Goal: Information Seeking & Learning: Learn about a topic

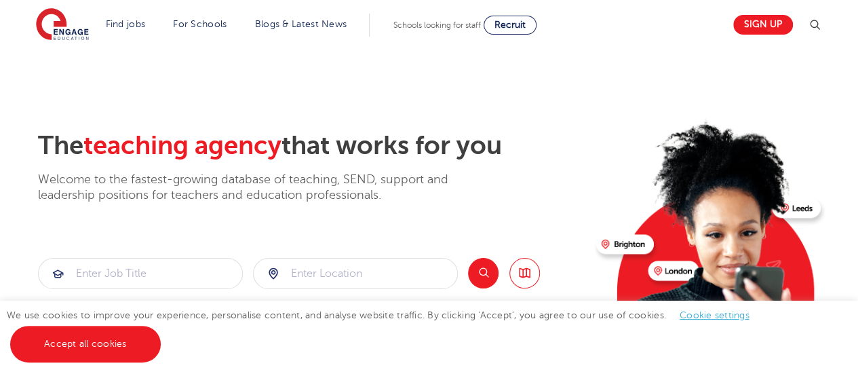
scroll to position [130, 0]
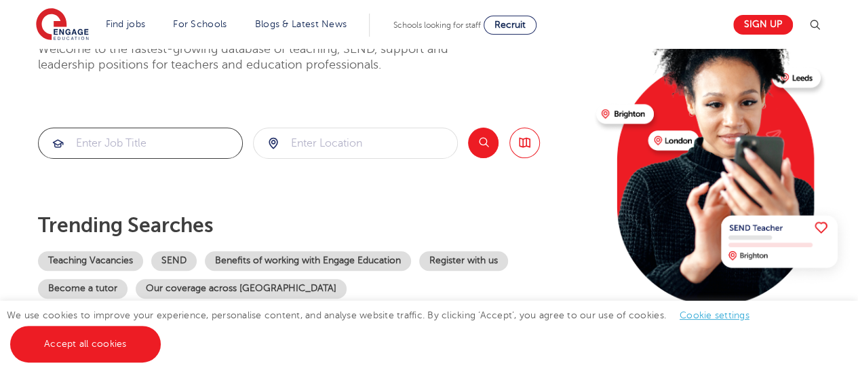
click at [141, 143] on input "search" at bounding box center [140, 143] width 203 height 30
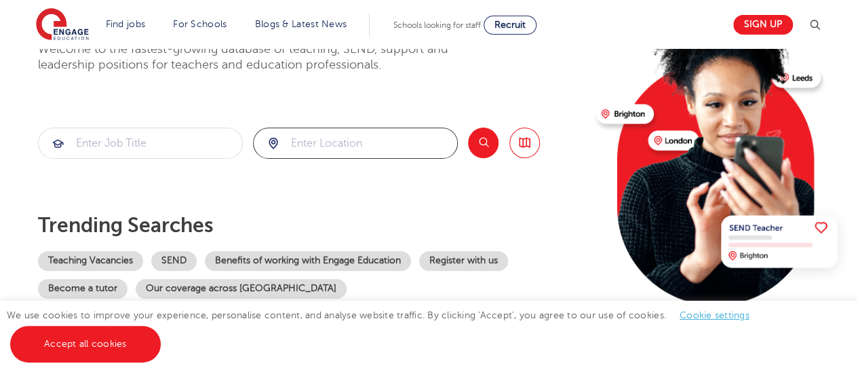
click at [336, 139] on input "search" at bounding box center [355, 143] width 203 height 30
type input "[GEOGRAPHIC_DATA]"
click button "Submit" at bounding box center [0, 0] width 0 height 0
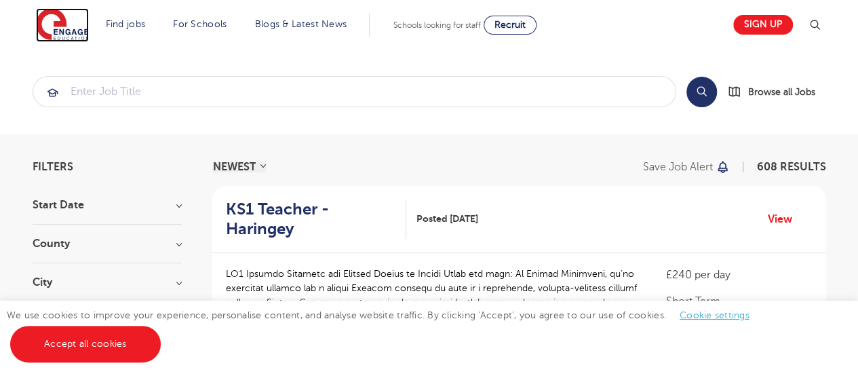
click at [73, 18] on img at bounding box center [62, 25] width 53 height 34
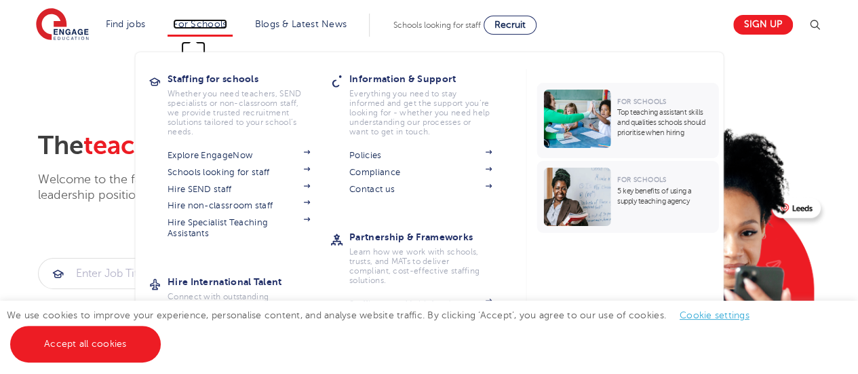
click at [205, 26] on link "For Schools" at bounding box center [200, 24] width 54 height 10
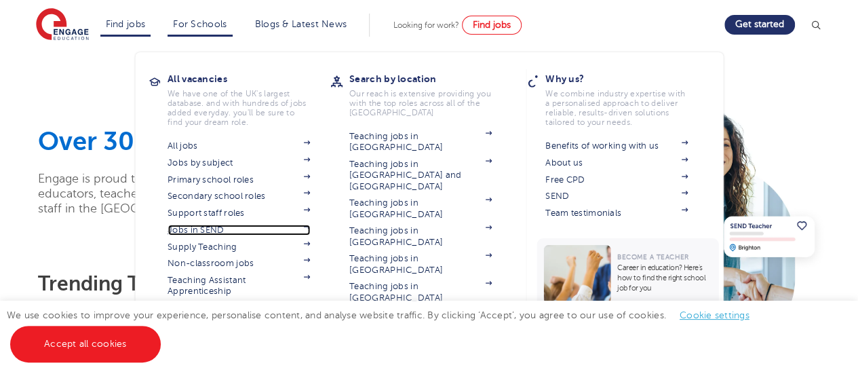
click at [197, 227] on link "Jobs in SEND" at bounding box center [239, 229] width 142 height 11
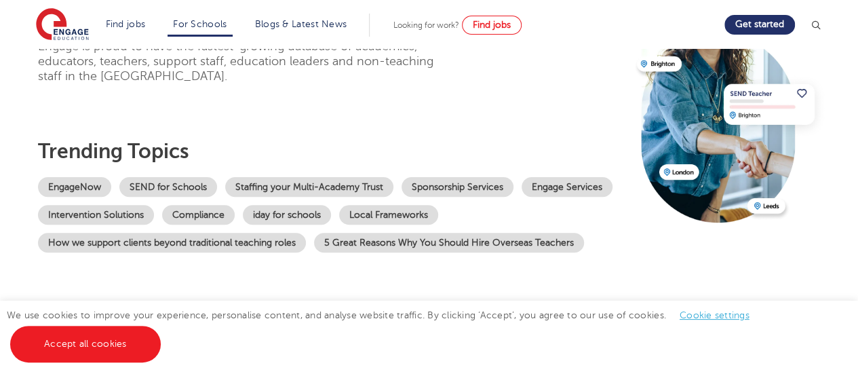
scroll to position [133, 0]
click at [556, 196] on div "EngageNow SEND for Schools Staffing your Multi-Academy Trust Sponsorship Servic…" at bounding box center [332, 213] width 589 height 75
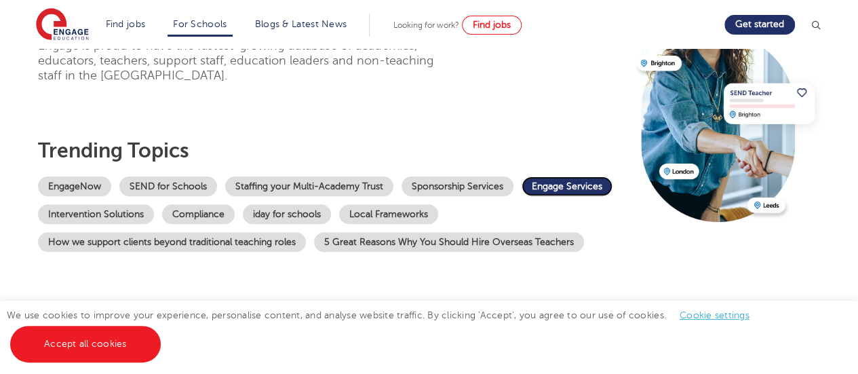
click at [564, 192] on link "Engage Services" at bounding box center [566, 186] width 91 height 20
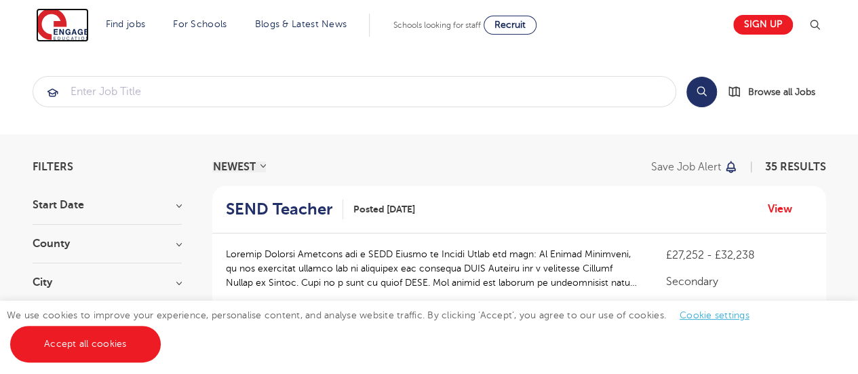
click at [54, 22] on img at bounding box center [62, 25] width 53 height 34
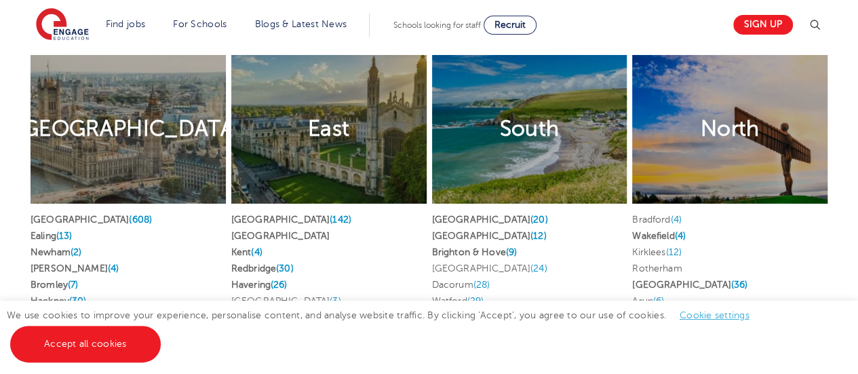
scroll to position [2645, 0]
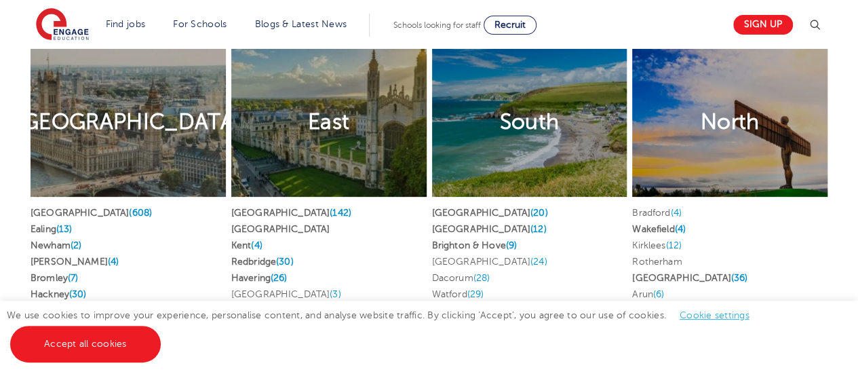
click at [127, 134] on div "London" at bounding box center [128, 122] width 195 height 149
click at [123, 112] on h2 "London" at bounding box center [128, 122] width 224 height 28
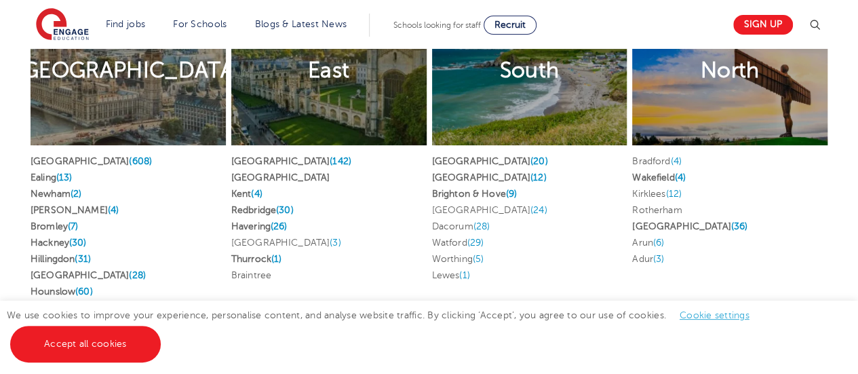
scroll to position [2697, 0]
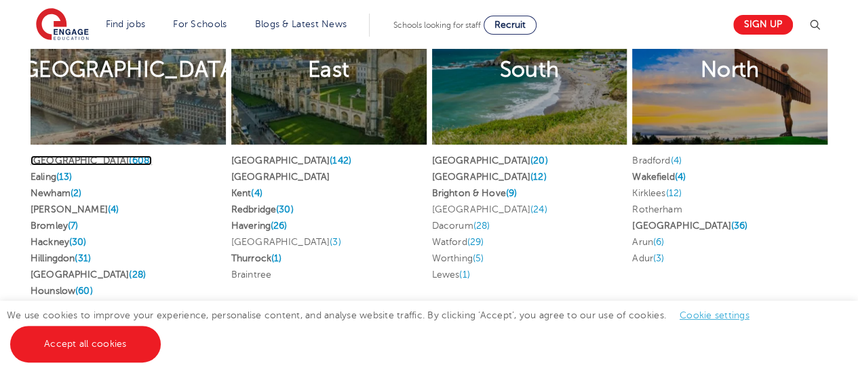
click at [51, 156] on link "London (608)" at bounding box center [91, 160] width 121 height 10
click at [41, 172] on link "Ealing (13)" at bounding box center [51, 177] width 41 height 10
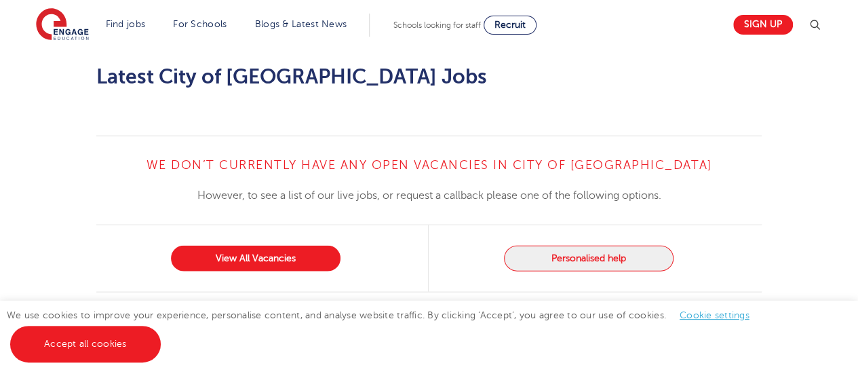
scroll to position [1368, 0]
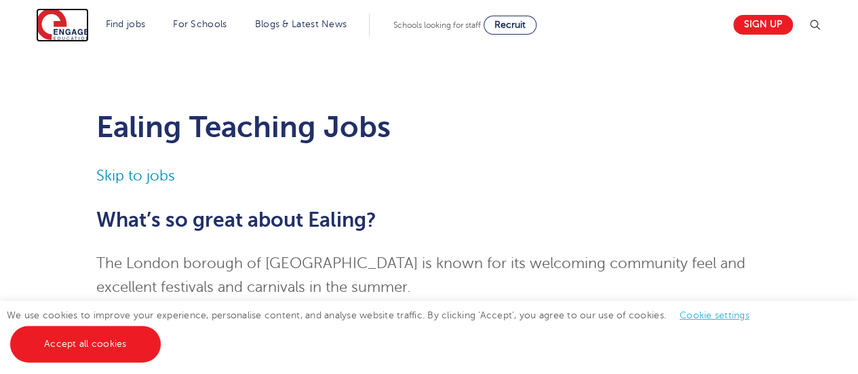
click at [60, 37] on img at bounding box center [62, 25] width 53 height 34
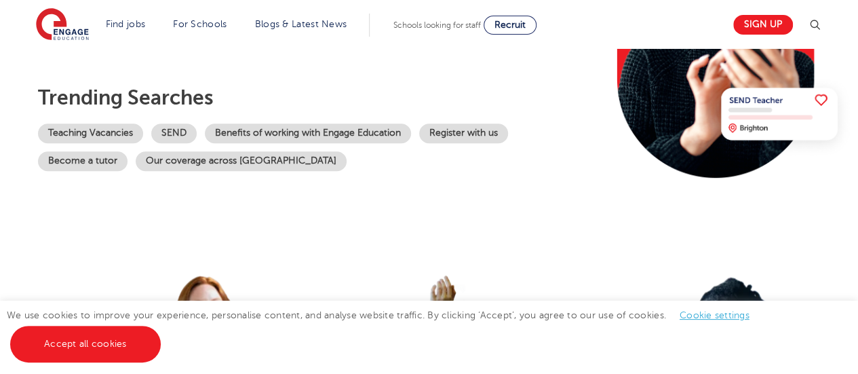
scroll to position [274, 0]
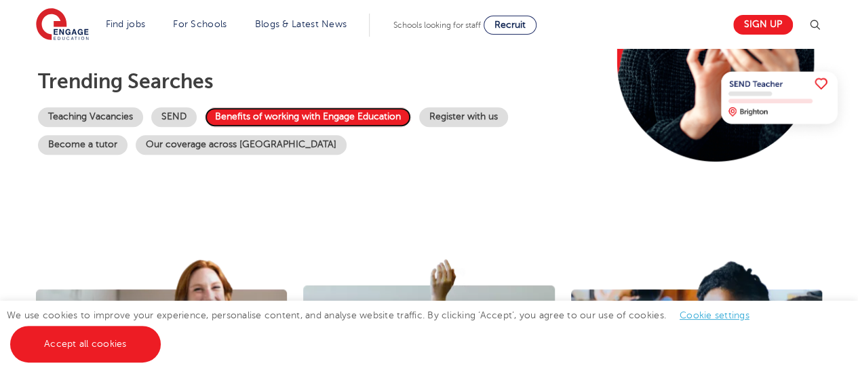
click at [267, 112] on link "Benefits of working with Engage Education" at bounding box center [308, 117] width 206 height 20
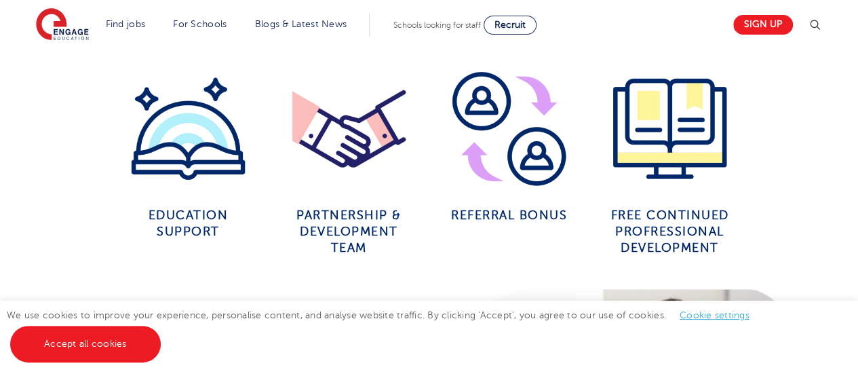
scroll to position [602, 0]
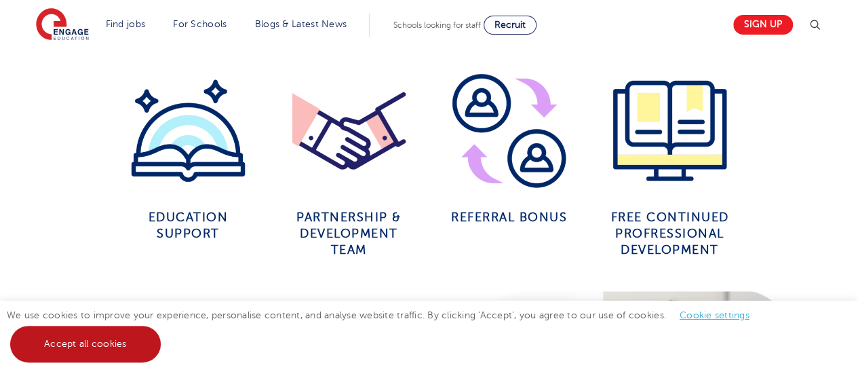
click at [81, 344] on link "Accept all cookies" at bounding box center [85, 344] width 151 height 37
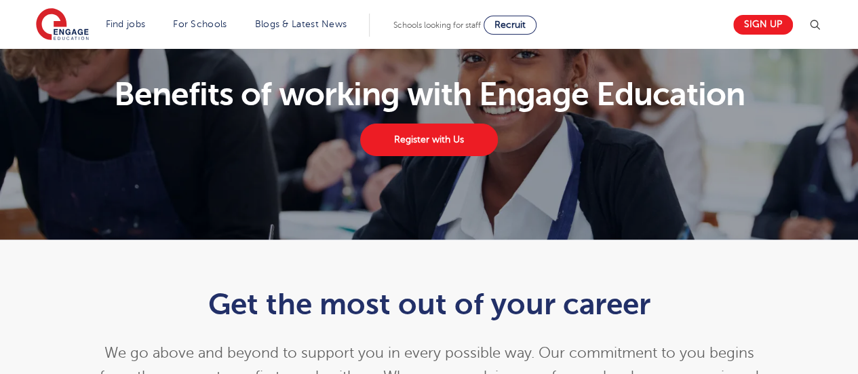
scroll to position [51, 0]
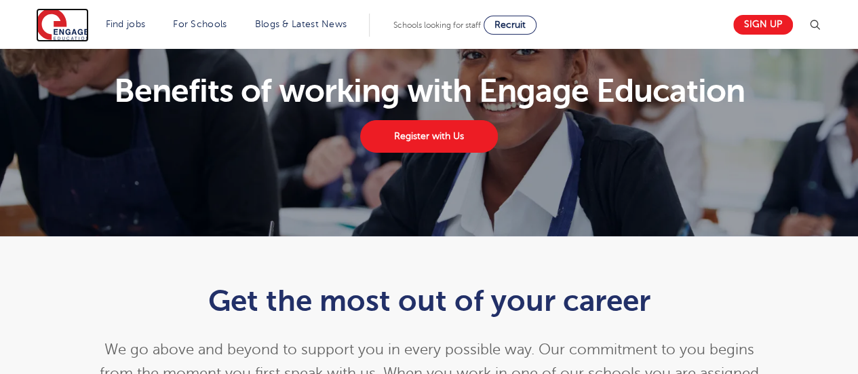
click at [66, 41] on img at bounding box center [62, 25] width 53 height 34
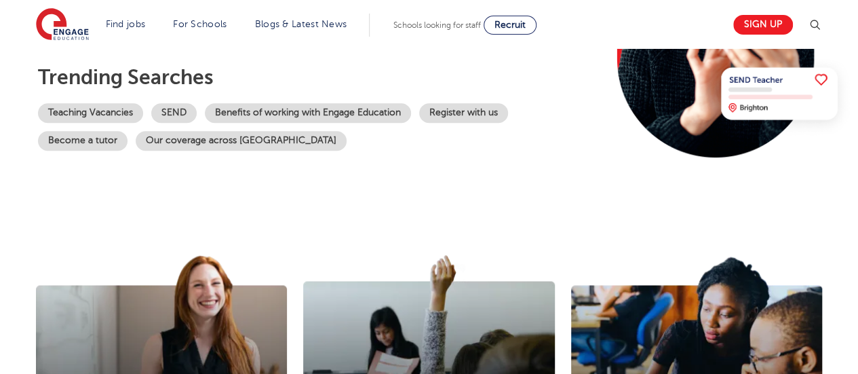
scroll to position [277, 0]
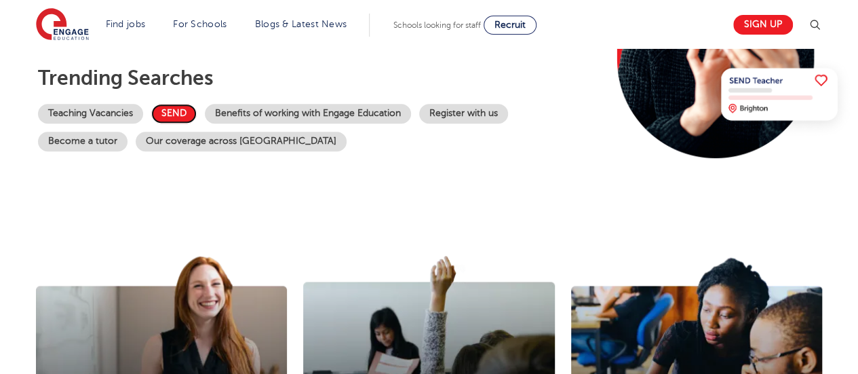
click at [168, 104] on link "SEND" at bounding box center [173, 114] width 45 height 20
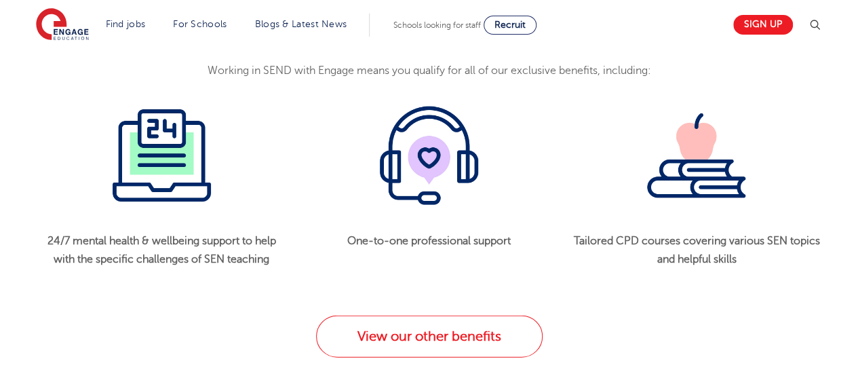
scroll to position [1473, 0]
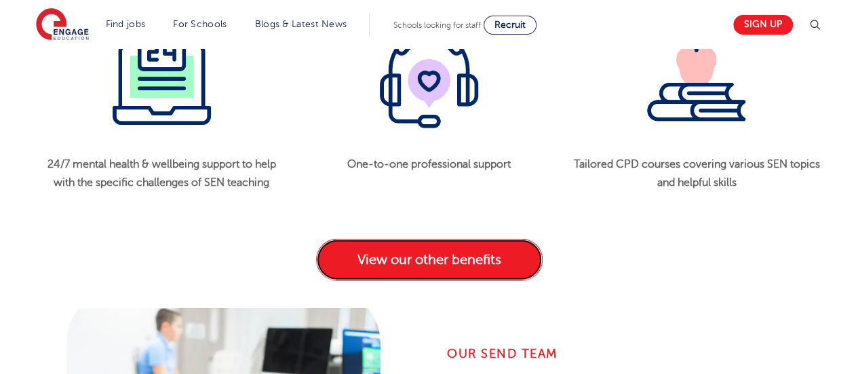
click at [395, 261] on link "View our other benefits" at bounding box center [429, 260] width 226 height 42
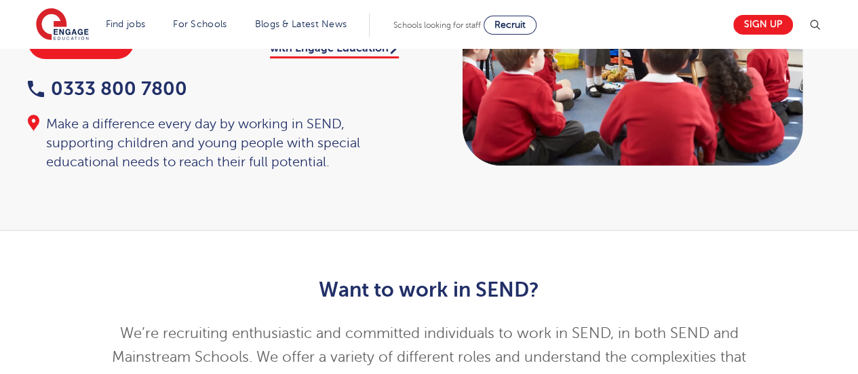
scroll to position [0, 0]
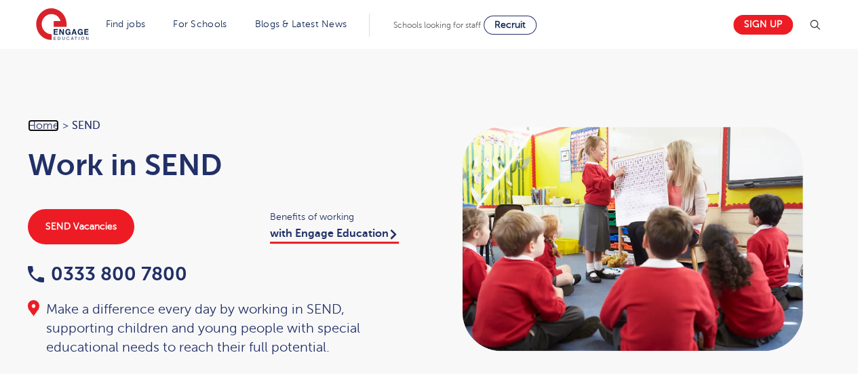
click at [41, 127] on link "Home" at bounding box center [43, 125] width 31 height 12
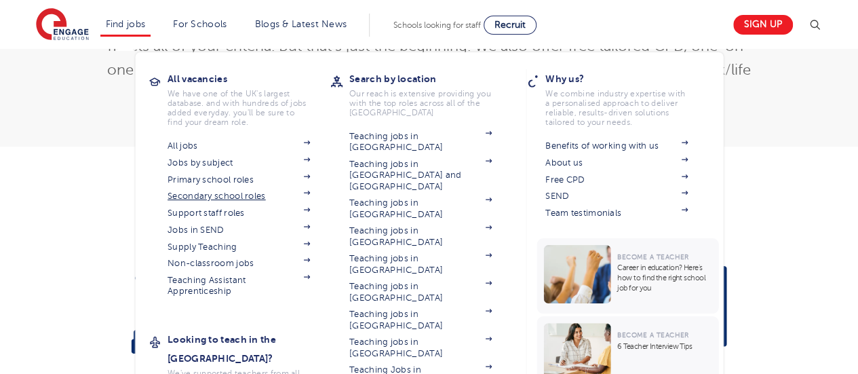
scroll to position [432, 0]
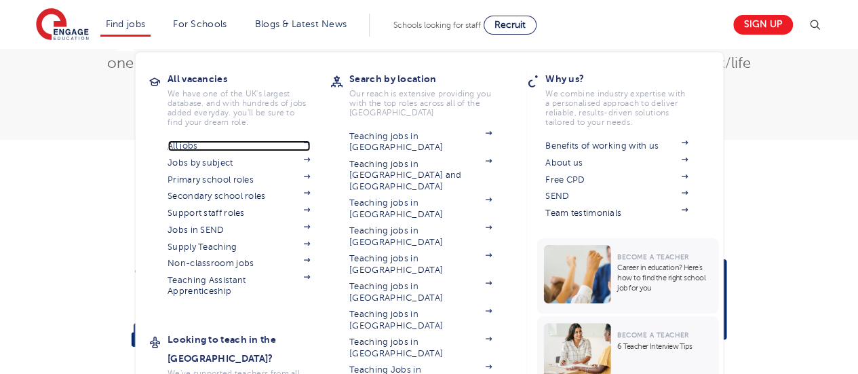
click at [189, 147] on link "All jobs" at bounding box center [239, 145] width 142 height 11
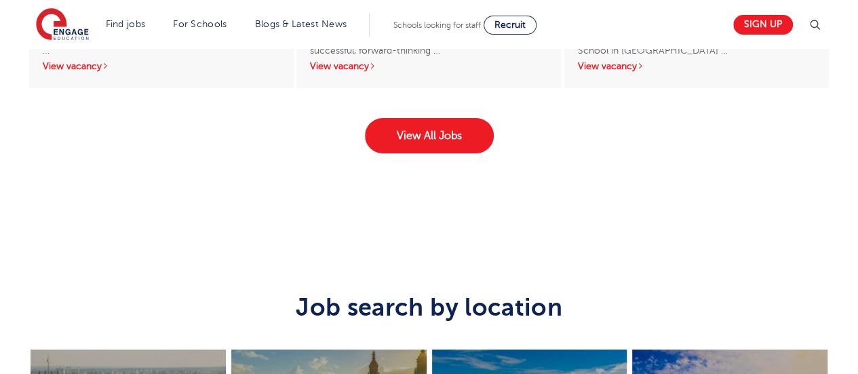
scroll to position [2313, 0]
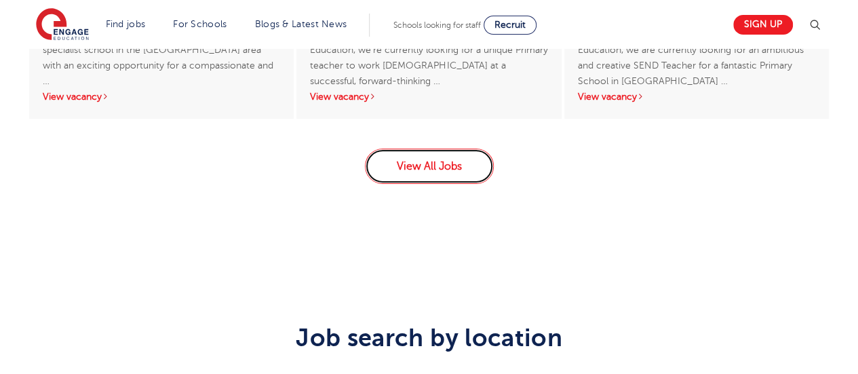
click at [412, 165] on link "View All Jobs" at bounding box center [429, 166] width 129 height 35
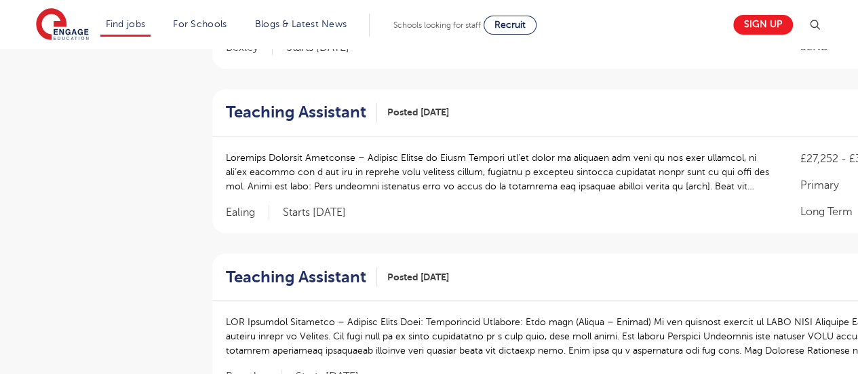
scroll to position [1141, 0]
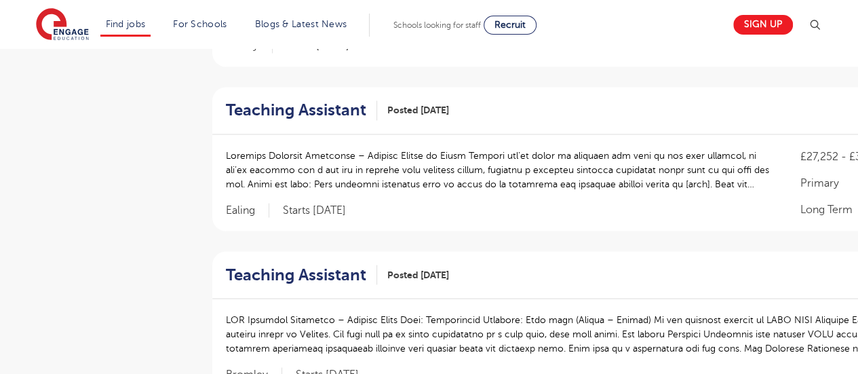
drag, startPoint x: 798, startPoint y: 151, endPoint x: 850, endPoint y: 149, distance: 52.3
click at [850, 149] on div "£27,252 - £32,238 Primary Long Term Ealing Starts [DATE]" at bounding box center [608, 182] width 793 height 96
click at [263, 169] on p at bounding box center [500, 169] width 548 height 43
click at [659, 174] on p at bounding box center [500, 169] width 548 height 43
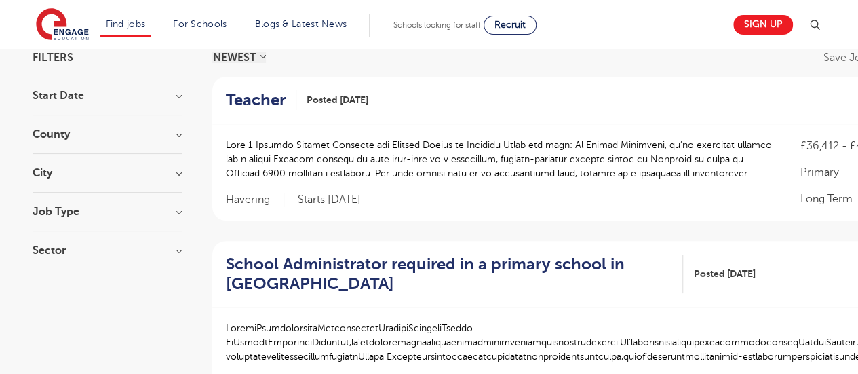
scroll to position [110, 0]
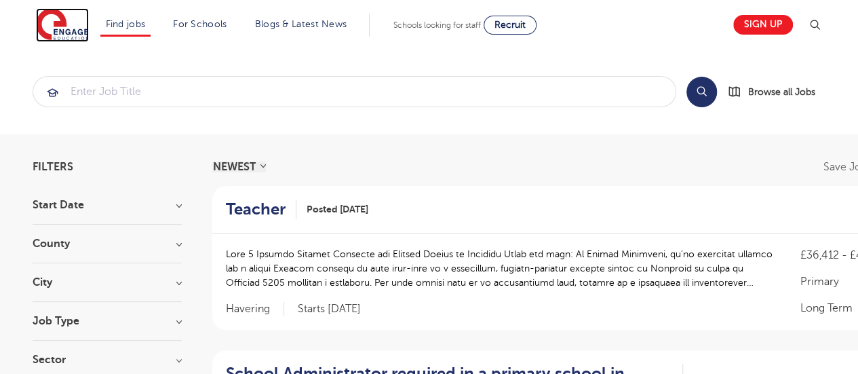
click at [72, 20] on img at bounding box center [62, 25] width 53 height 34
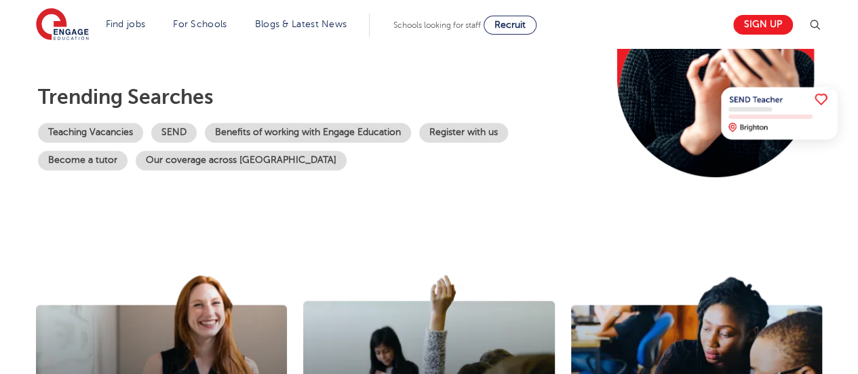
scroll to position [259, 0]
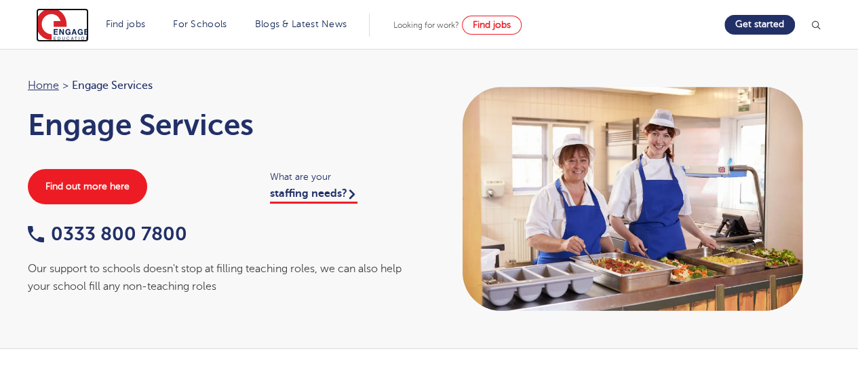
click at [51, 17] on img at bounding box center [62, 25] width 53 height 34
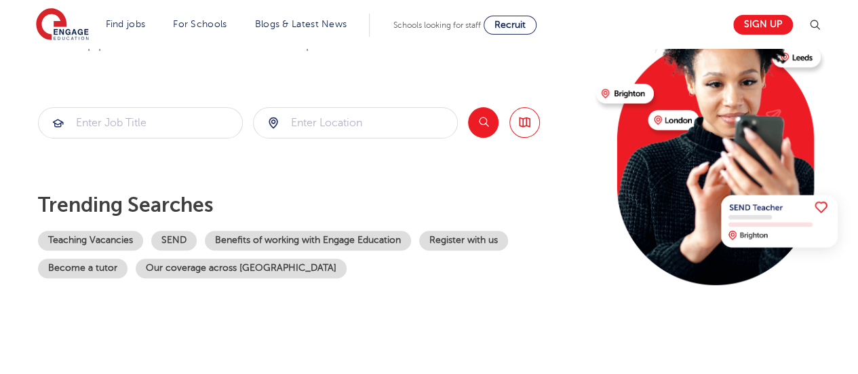
scroll to position [151, 0]
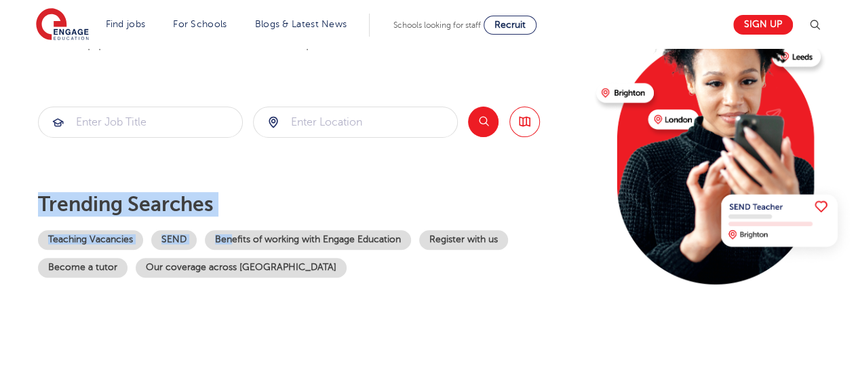
drag, startPoint x: 41, startPoint y: 200, endPoint x: 232, endPoint y: 223, distance: 192.6
click at [232, 223] on section "Trending searches Teaching Vacancies SEND Benefits of working with Engage Educa…" at bounding box center [311, 234] width 547 height 85
click at [235, 186] on div "The teaching agency that works for you Welcome to the fastest-growing database …" at bounding box center [311, 143] width 547 height 329
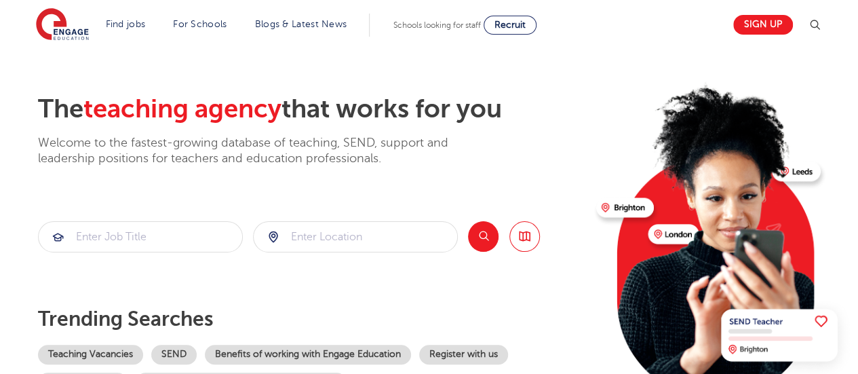
scroll to position [0, 0]
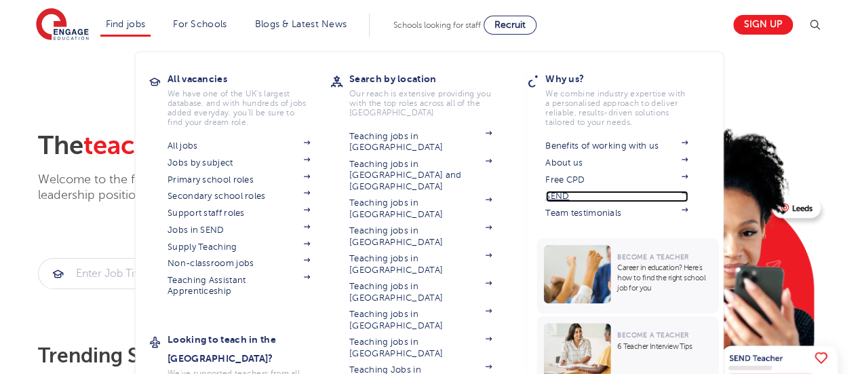
click at [564, 199] on link "SEND" at bounding box center [616, 196] width 142 height 11
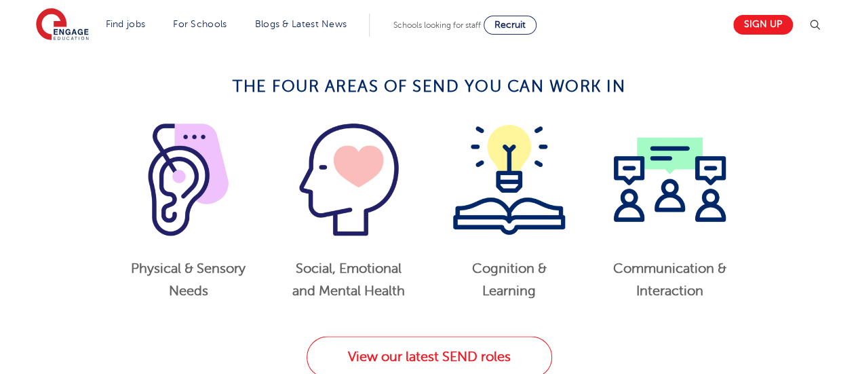
scroll to position [641, 0]
